Goal: Transaction & Acquisition: Obtain resource

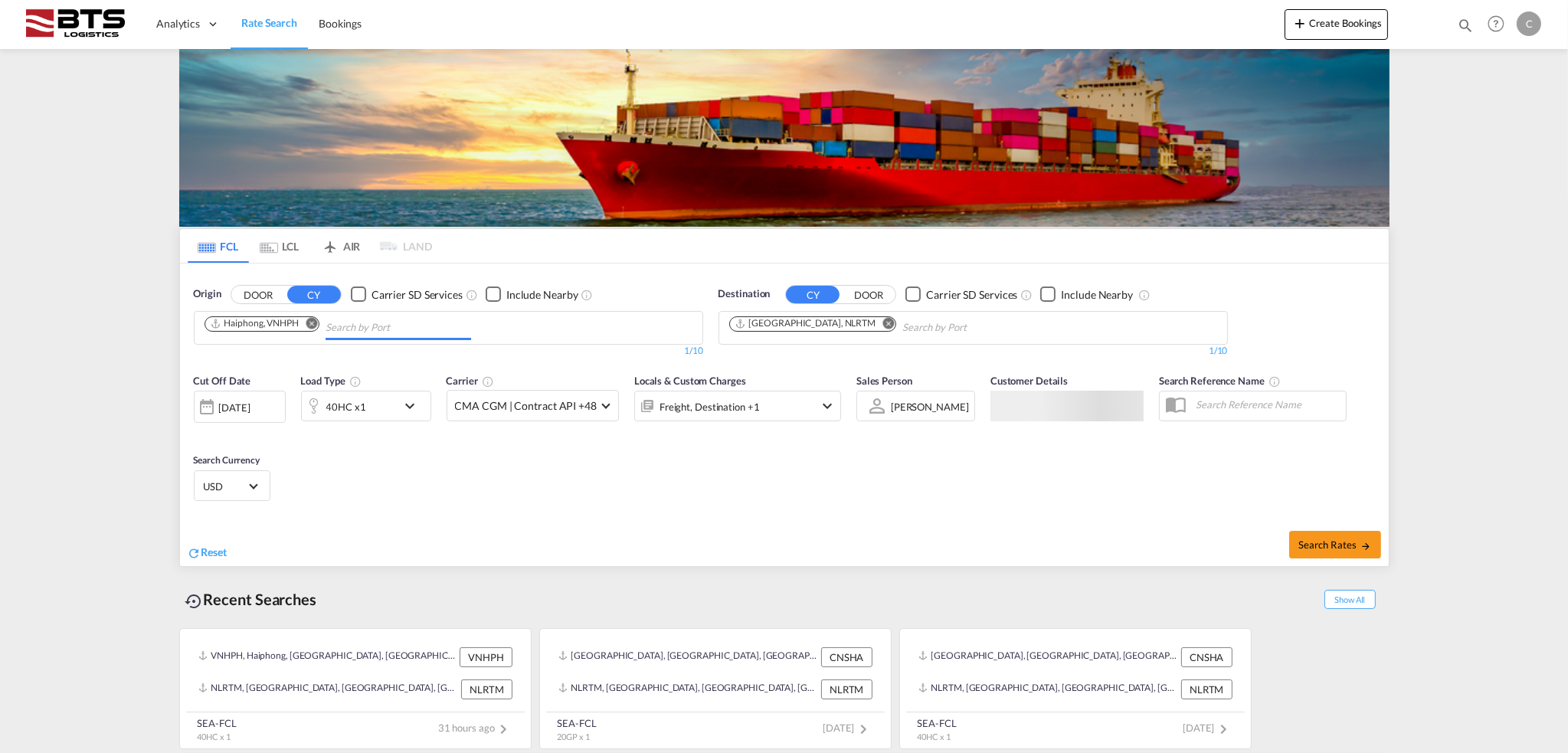
click at [370, 326] on input "Chips input." at bounding box center [398, 327] width 146 height 25
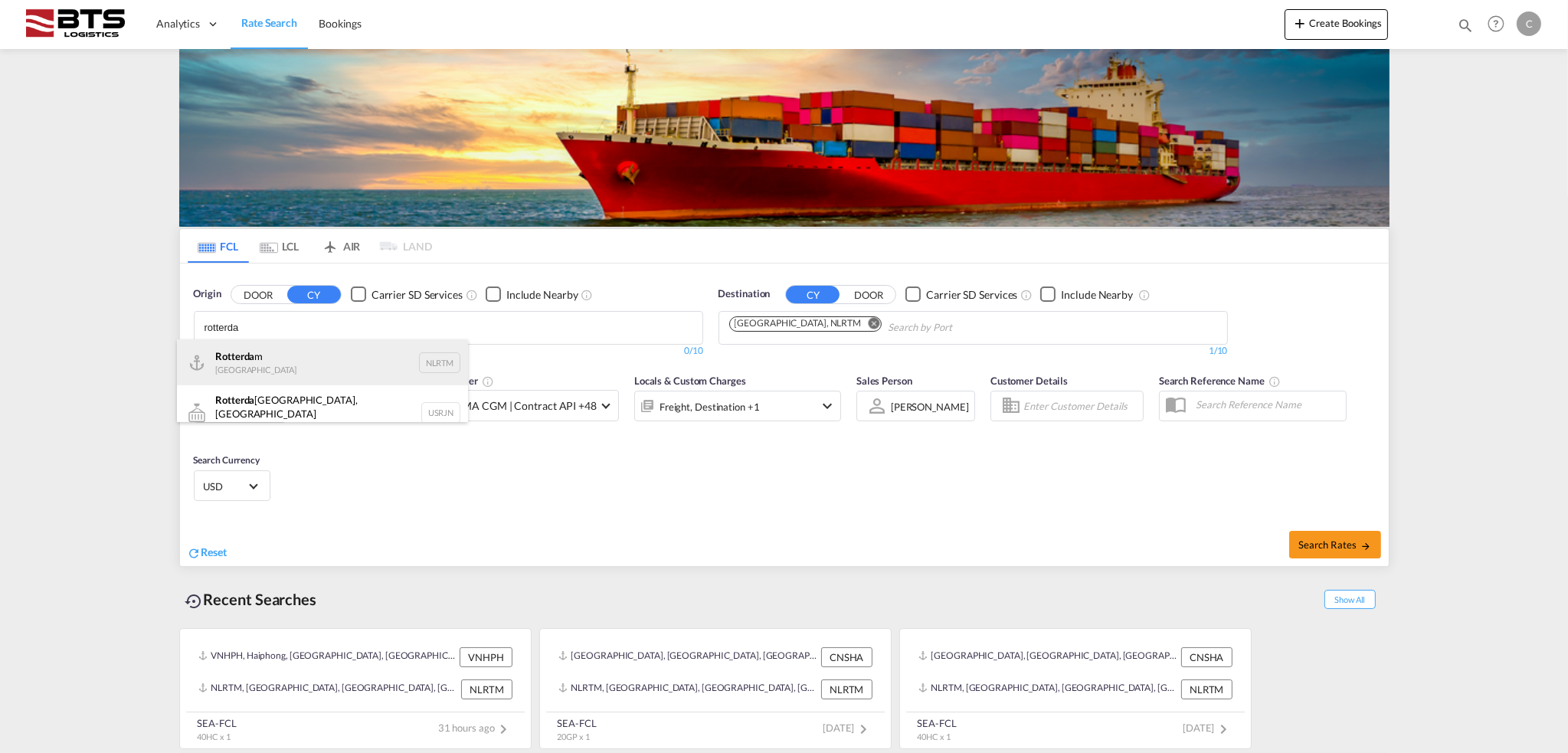
type input "rotterda"
click at [299, 355] on div "Rotterda m [GEOGRAPHIC_DATA] NLRTM" at bounding box center [322, 362] width 291 height 46
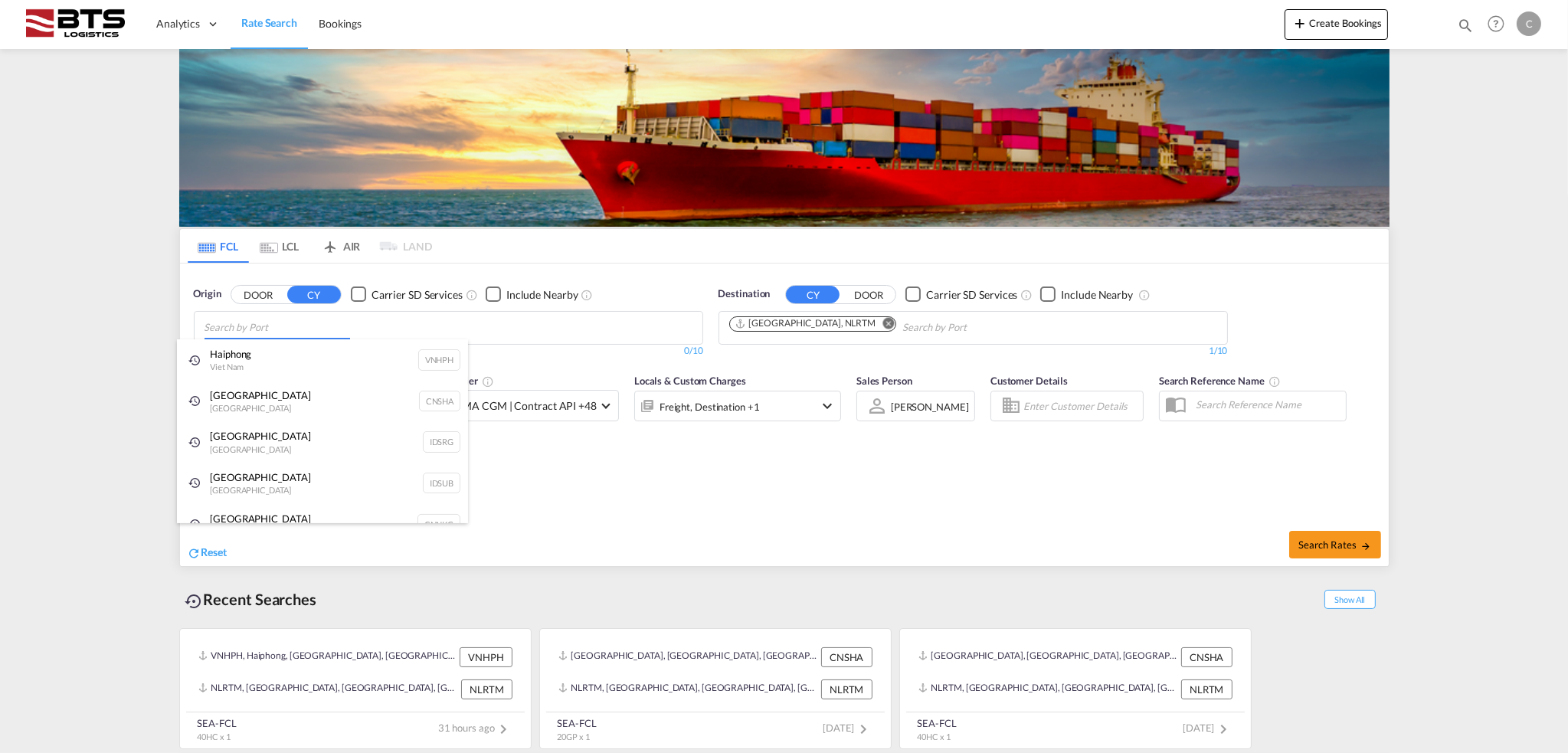
click at [270, 324] on body "Analytics Dashboard Rate Search Bookings Analytics Dashboard" at bounding box center [784, 376] width 1568 height 753
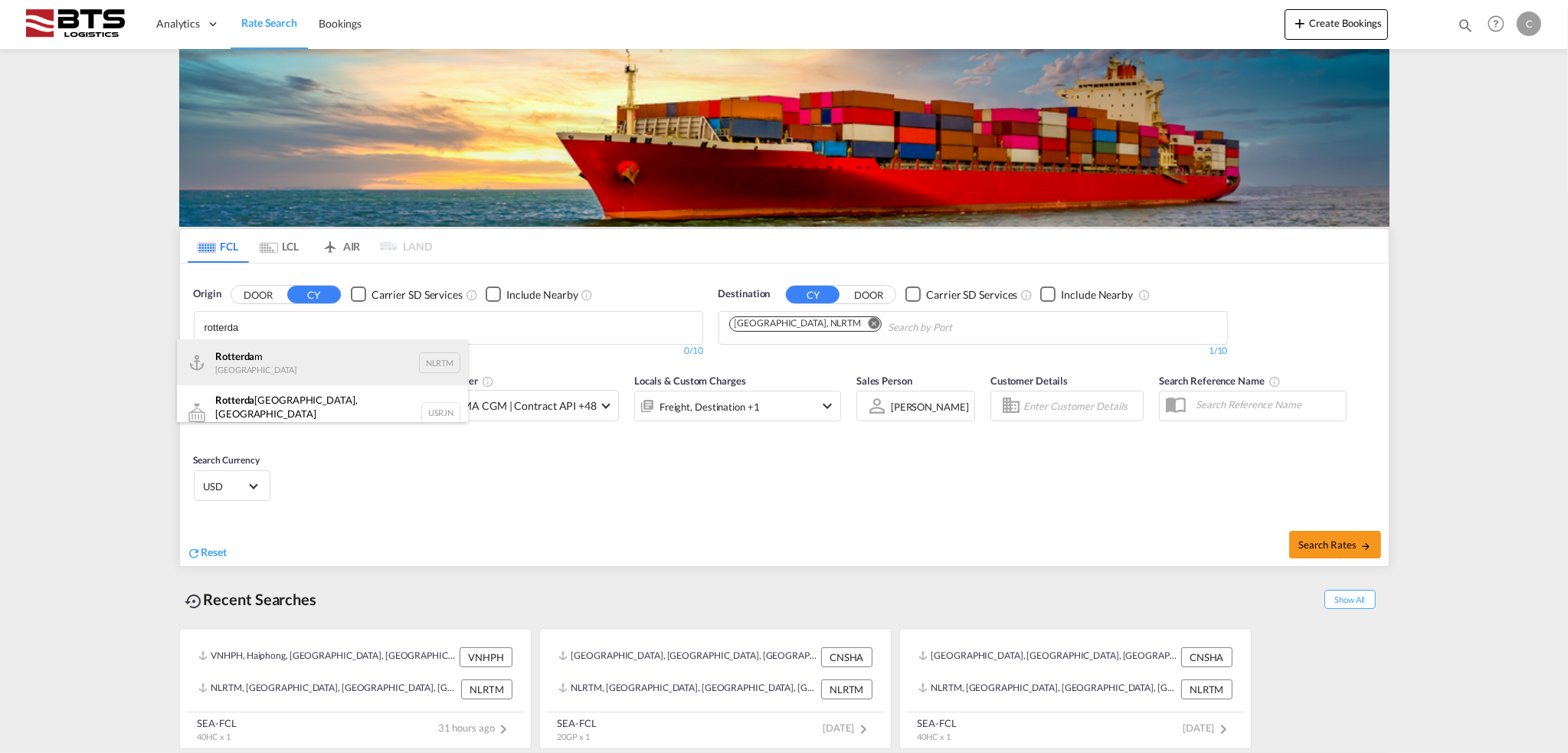
type input "rotterda"
click at [272, 360] on div "Rotterda m [GEOGRAPHIC_DATA] NLRTM" at bounding box center [322, 362] width 291 height 46
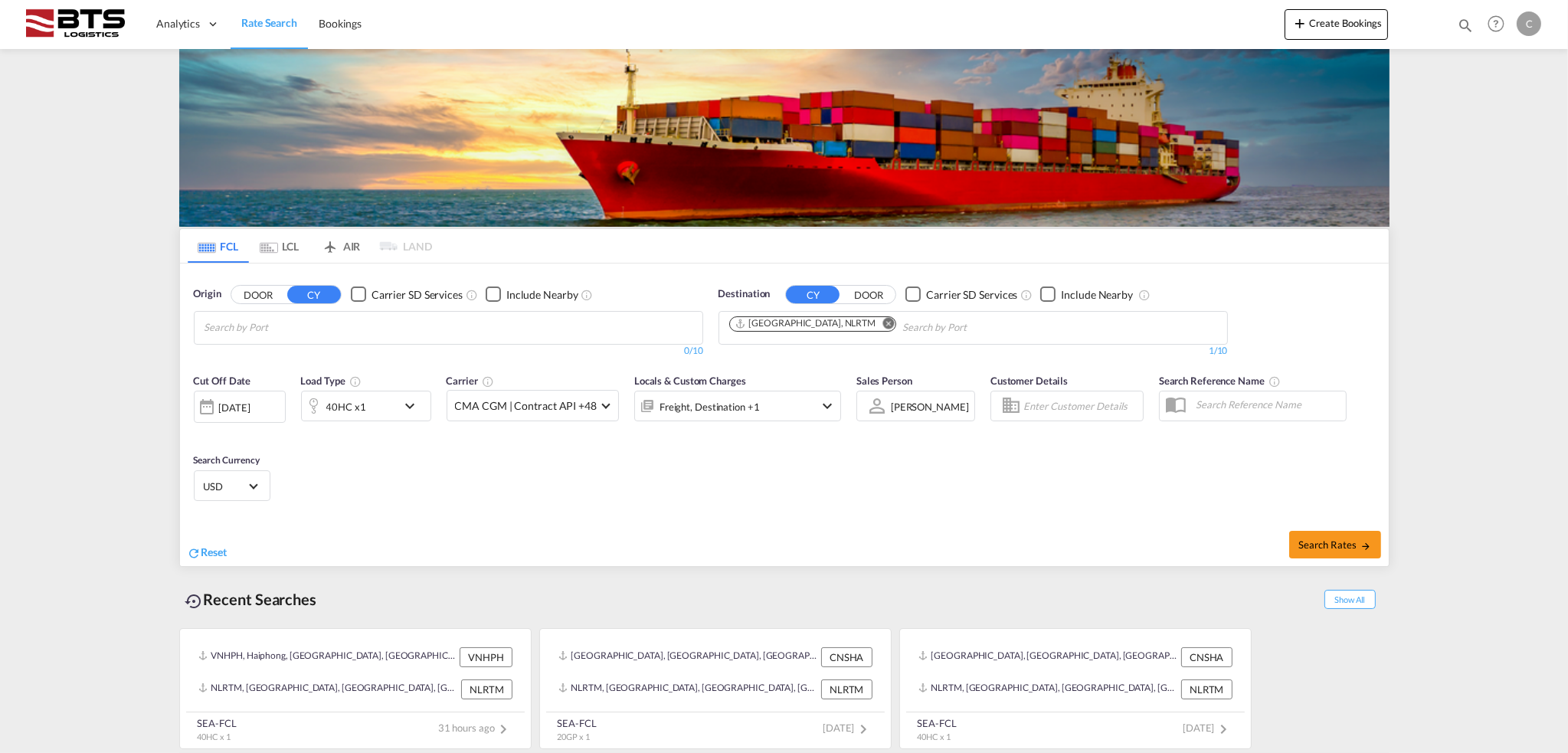
click at [918, 324] on input "Chips input." at bounding box center [976, 327] width 146 height 25
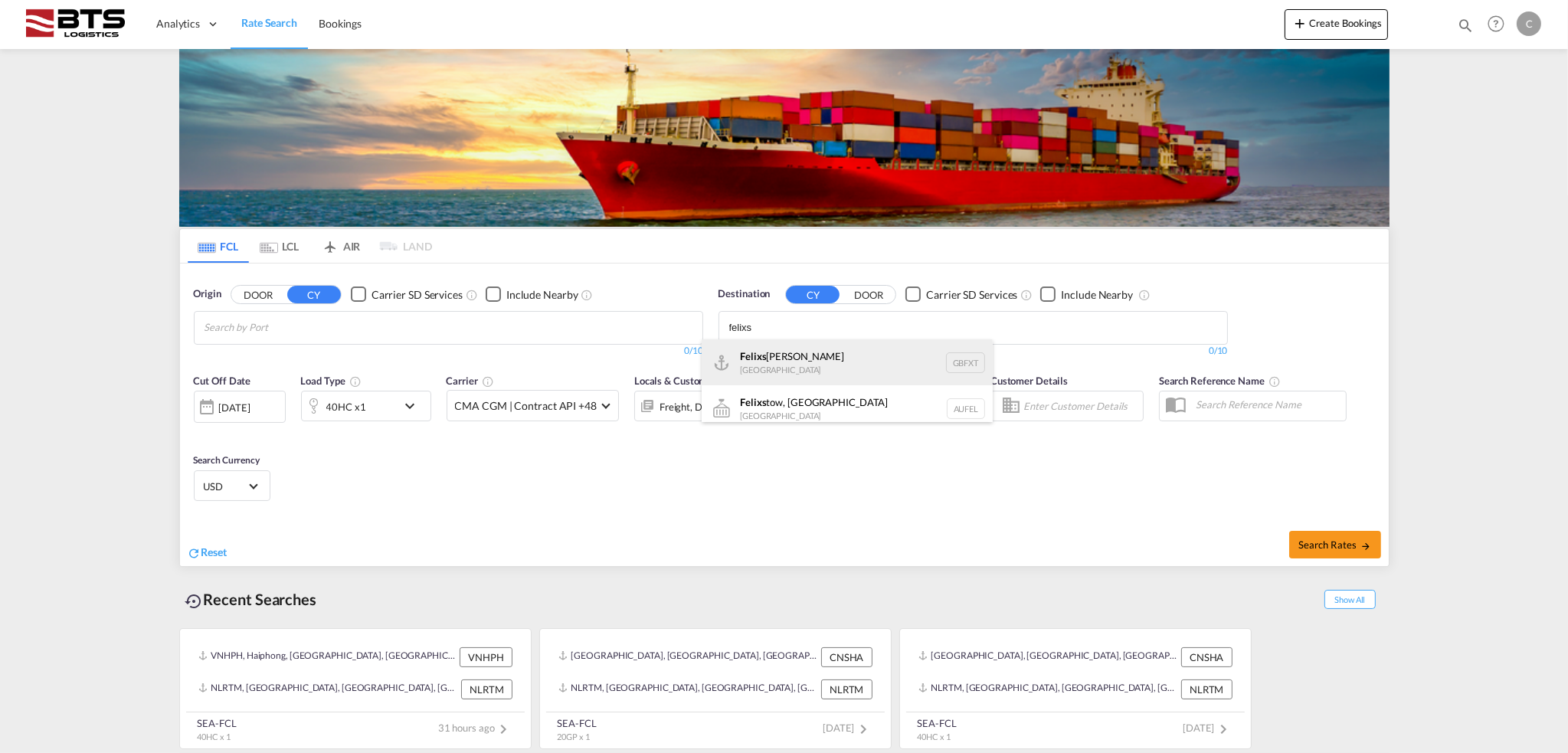
type input "felixs"
click at [784, 366] on div "Felixs [PERSON_NAME] [GEOGRAPHIC_DATA] GBFXT" at bounding box center [847, 362] width 291 height 46
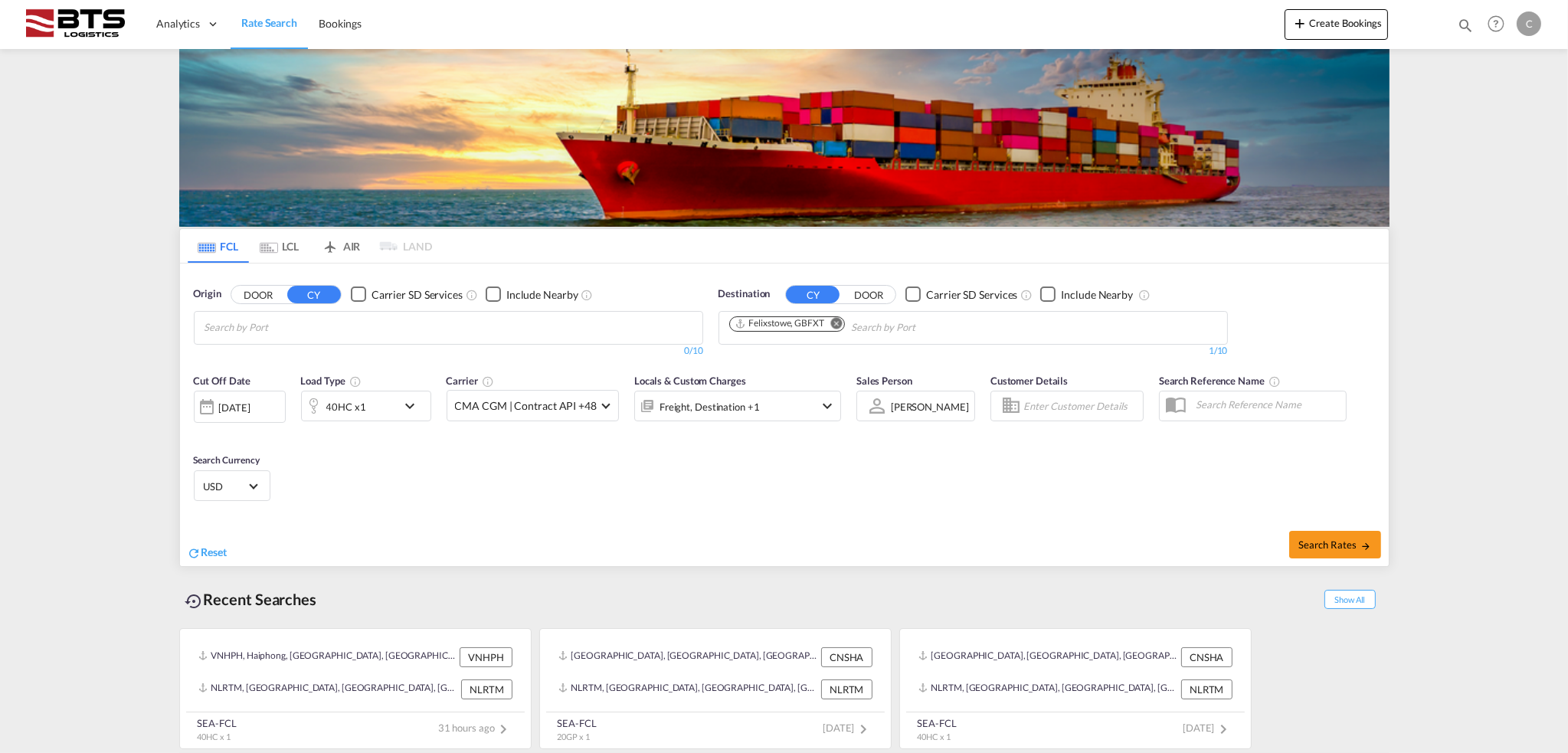
click at [408, 332] on body "Analytics Dashboard Rate Search Bookings Analytics Dashboard" at bounding box center [784, 376] width 1568 height 753
type input "rotterda"
click at [319, 356] on div "Rotterda m [GEOGRAPHIC_DATA] NLRTM" at bounding box center [322, 362] width 291 height 46
click at [1317, 545] on span "Search Rates" at bounding box center [1335, 544] width 74 height 12
type input "NLRTM to GBFXT / [DATE]"
